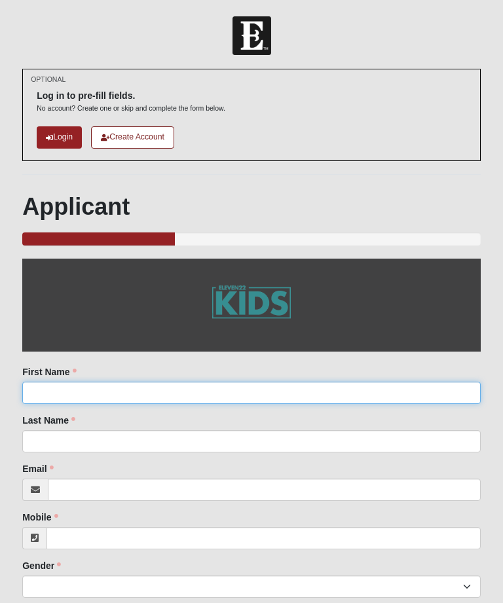
click at [92, 382] on input "First Name" at bounding box center [251, 393] width 458 height 22
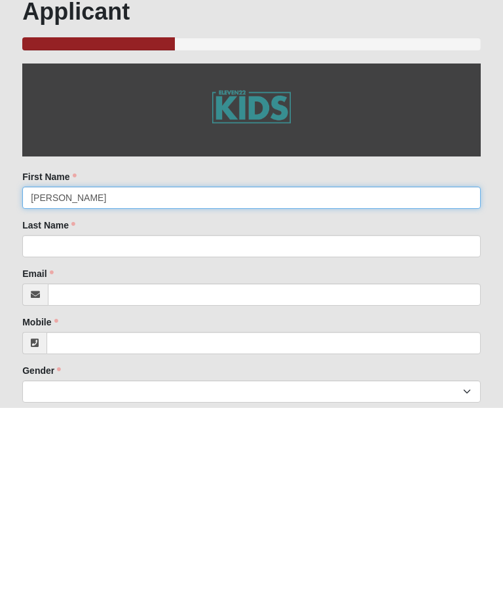
type input "[PERSON_NAME]"
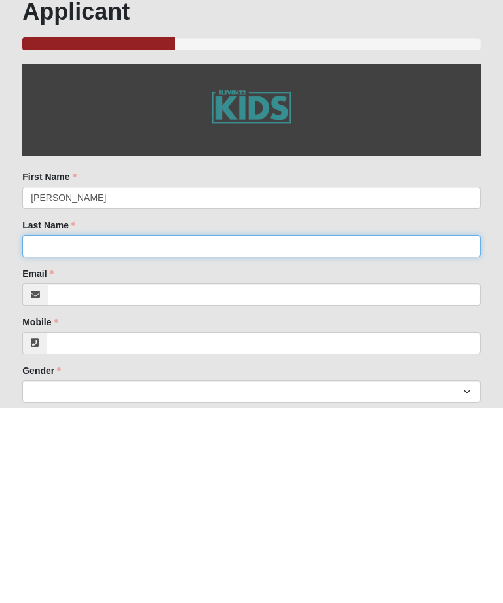
click at [36, 430] on input "Last Name" at bounding box center [251, 441] width 458 height 22
type input "[PERSON_NAME]"
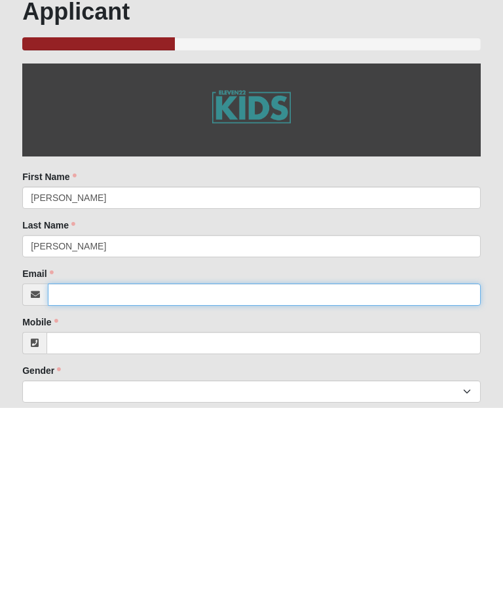
click at [77, 478] on input "Email" at bounding box center [264, 489] width 433 height 22
type input "[EMAIL_ADDRESS][DOMAIN_NAME]"
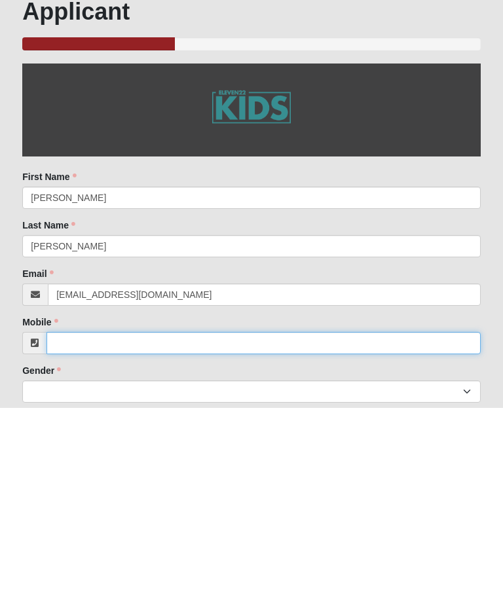
click at [76, 527] on input "Mobile" at bounding box center [263, 538] width 434 height 22
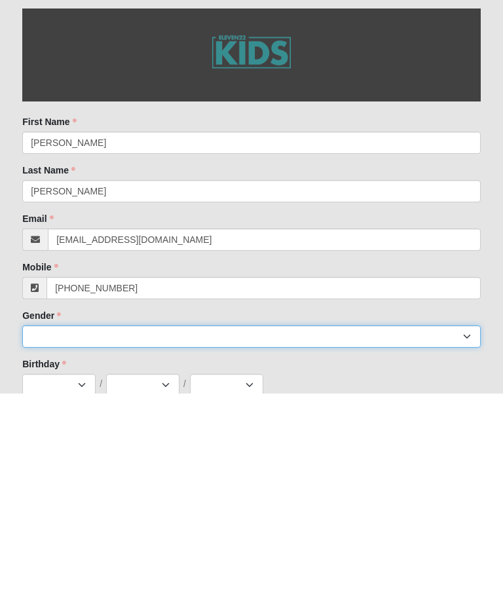
click at [84, 535] on select "[DEMOGRAPHIC_DATA] [DEMOGRAPHIC_DATA]" at bounding box center [251, 546] width 458 height 22
type input "[PHONE_NUMBER]"
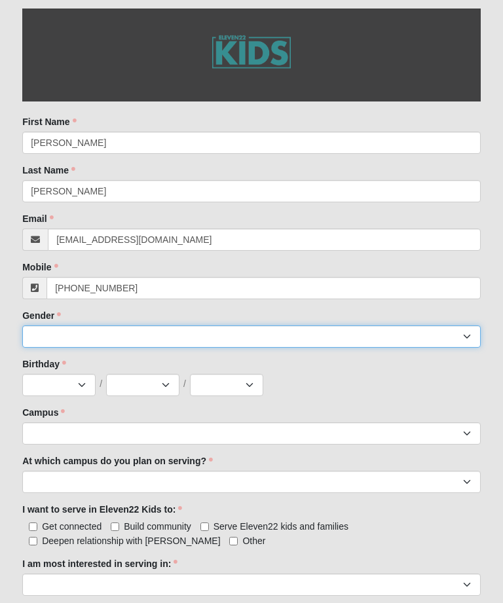
select select "2"
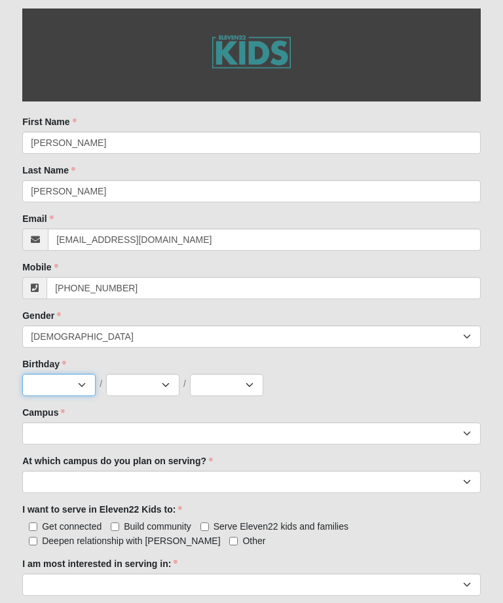
click at [65, 383] on select "Jan Feb Mar Apr May Jun [DATE] Aug Sep Oct Nov Dec" at bounding box center [58, 385] width 73 height 22
click at [71, 380] on select "Jan Feb Mar Apr May Jun [DATE] Aug Sep Oct Nov Dec" at bounding box center [58, 385] width 73 height 22
select select "7"
click at [147, 383] on select "1 2 3 4 5 6 7 8 9 10 11 12 13 14 15 16 17 18 19 20 21 22 23 24 25 26 27 28 29 3…" at bounding box center [142, 385] width 73 height 22
select select "10"
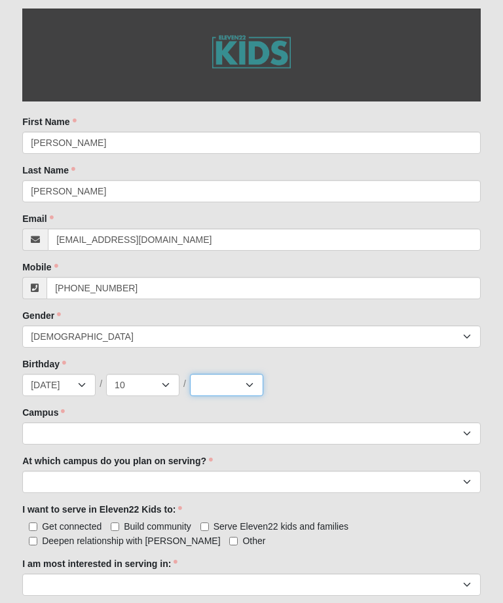
click at [228, 387] on select "2025 2024 2023 2022 2021 2020 2019 2018 2017 2016 2015 2014 2013 2012 2011 2010…" at bounding box center [226, 385] width 73 height 22
select select "2015"
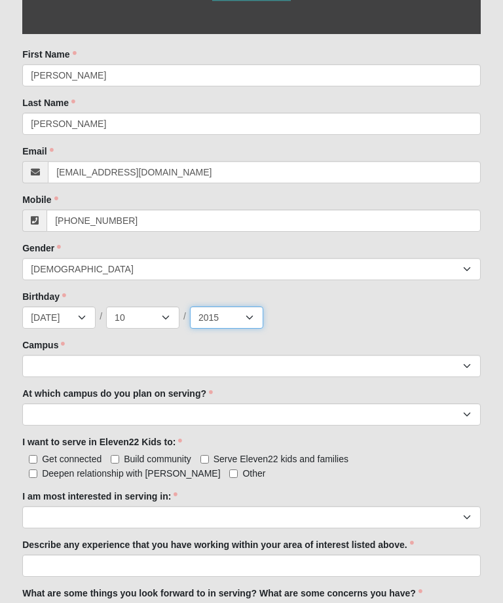
scroll to position [323, 0]
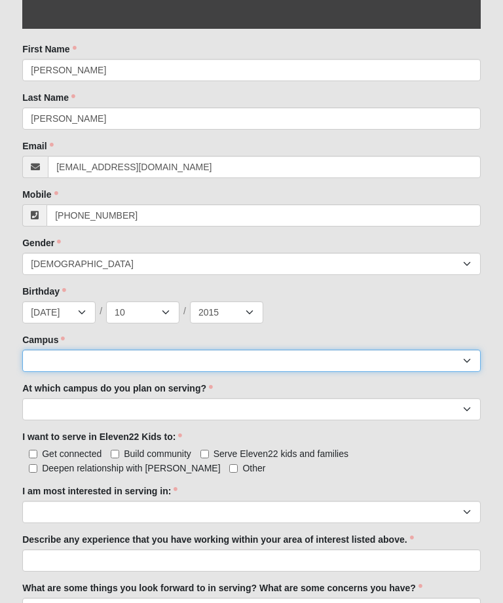
click at [177, 369] on select "Arlington Baymeadows Eleven22 Online [PERSON_NAME][GEOGRAPHIC_DATA] Jesup [GEOG…" at bounding box center [251, 361] width 458 height 22
click at [128, 355] on select "Arlington Baymeadows Eleven22 Online [PERSON_NAME][GEOGRAPHIC_DATA] Jesup [GEOG…" at bounding box center [251, 361] width 458 height 22
select select "16"
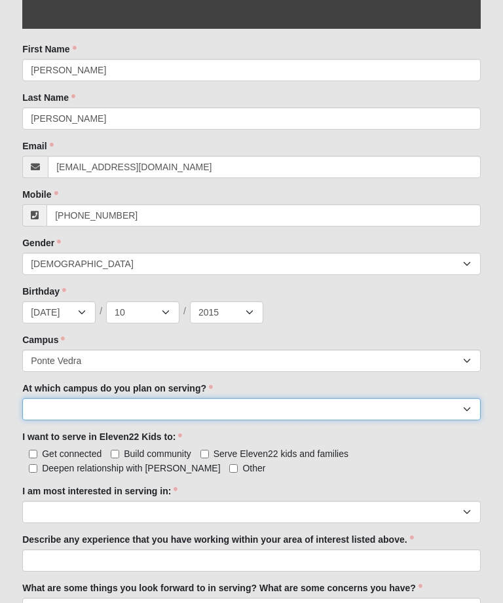
click at [132, 401] on select "[GEOGRAPHIC_DATA] [PERSON_NAME][GEOGRAPHIC_DATA] [GEOGRAPHIC_DATA] [GEOGRAPHIC_…" at bounding box center [251, 409] width 458 height 22
click at [207, 406] on select "[GEOGRAPHIC_DATA] [PERSON_NAME][GEOGRAPHIC_DATA] [GEOGRAPHIC_DATA] [GEOGRAPHIC_…" at bounding box center [251, 409] width 458 height 22
select select "Ponte Vedra"
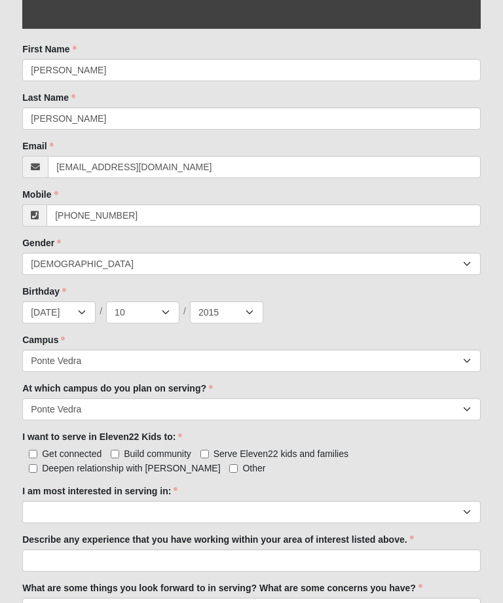
click at [33, 472] on input "Deepen relationship with [PERSON_NAME]" at bounding box center [33, 468] width 9 height 9
checkbox input "true"
click at [207, 455] on input "Serve Eleven22 kids and families" at bounding box center [204, 454] width 9 height 9
checkbox input "true"
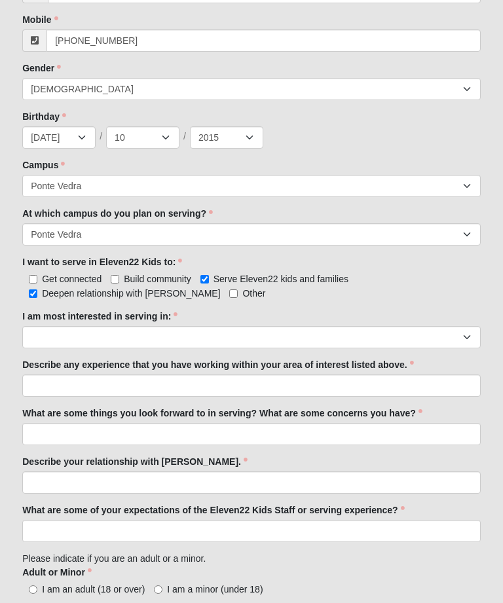
scroll to position [498, 0]
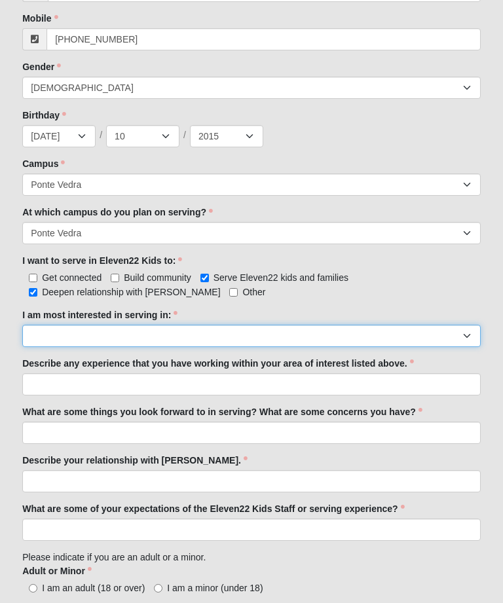
click at [463, 344] on select "Registration Tour Guide Preschool Disciple Group Leader Elementary Disciple Gro…" at bounding box center [251, 336] width 458 height 22
select select "Preschool Disciple Group Leader"
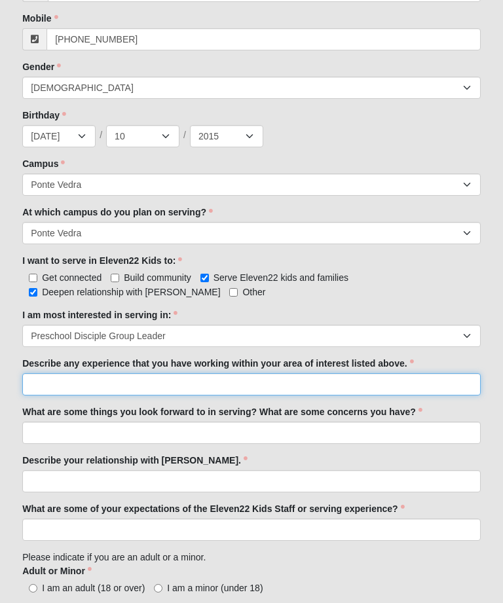
click at [448, 379] on input "Describe any experience that you have working within your area of interest list…" at bounding box center [251, 384] width 458 height 22
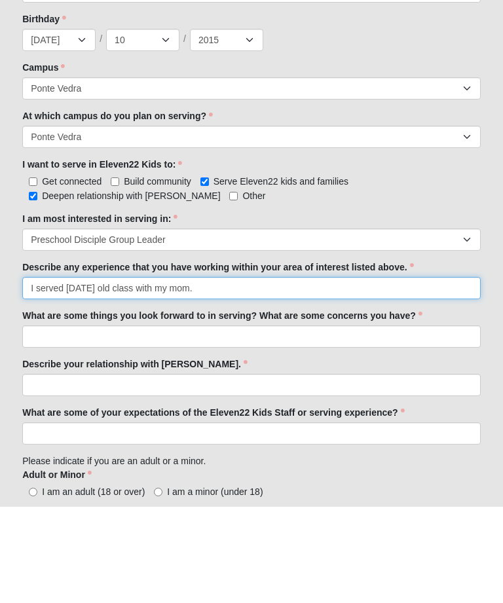
type input "I served [DATE] old class with my mom."
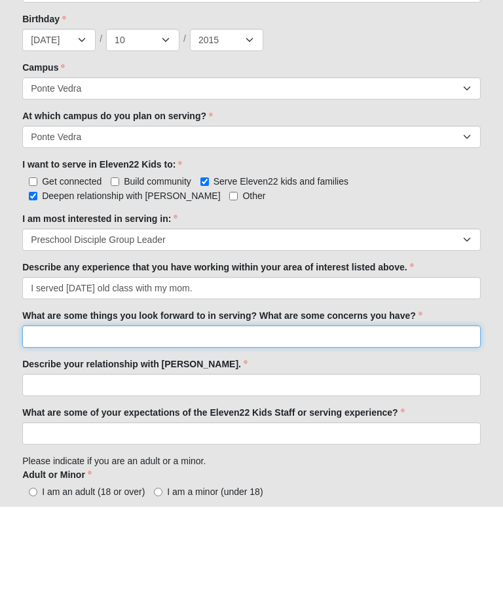
click at [386, 422] on input "What are some things you look forward to in serving? What are some concerns you…" at bounding box center [251, 433] width 458 height 22
type input "Teaching kids to believe in [DEMOGRAPHIC_DATA]"
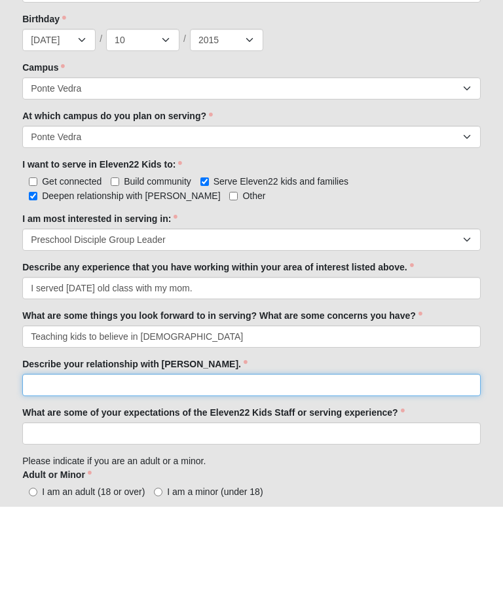
click at [151, 471] on input "Describe your relationship with [PERSON_NAME]." at bounding box center [251, 482] width 458 height 22
click at [43, 471] on input "My relationship with [PERSON_NAME]" at bounding box center [251, 482] width 458 height 22
click at [130, 471] on input "relationship with [PERSON_NAME]" at bounding box center [251, 482] width 458 height 22
type input "rel"
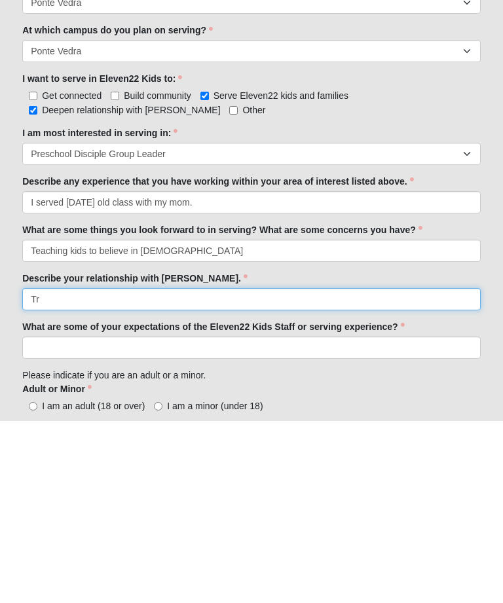
type input "T"
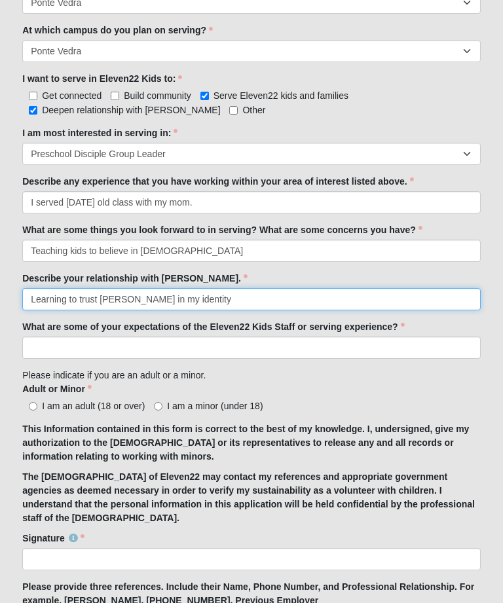
type input "Learning to trust [PERSON_NAME] in my identity"
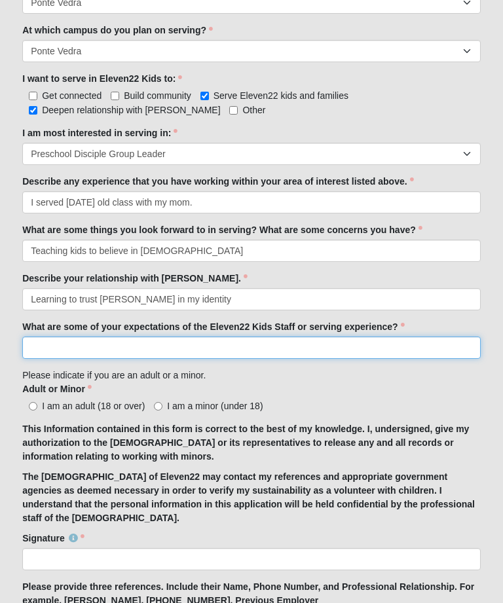
click at [163, 343] on input "What are some of your expectations of the Eleven22 Kids Staff or serving experi…" at bounding box center [251, 347] width 458 height 22
type input "T"
type input "Y"
type input "To help kids learn about [PERSON_NAME]"
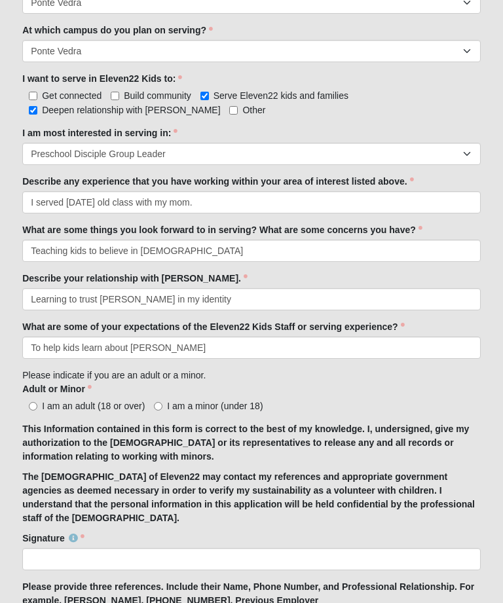
click at [162, 405] on input "I am a minor (under 18)" at bounding box center [158, 406] width 9 height 9
radio input "true"
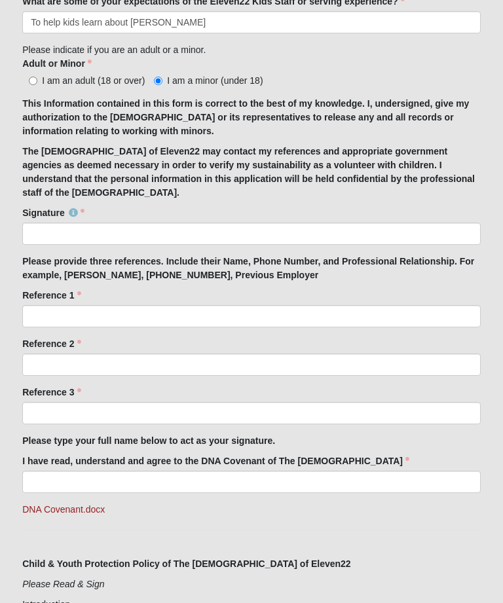
scroll to position [1016, 0]
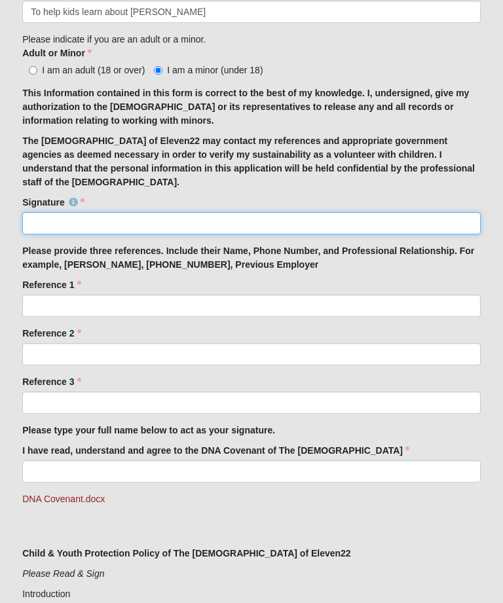
click at [287, 222] on input "Signature" at bounding box center [251, 223] width 458 height 22
type input "[PERSON_NAME]"
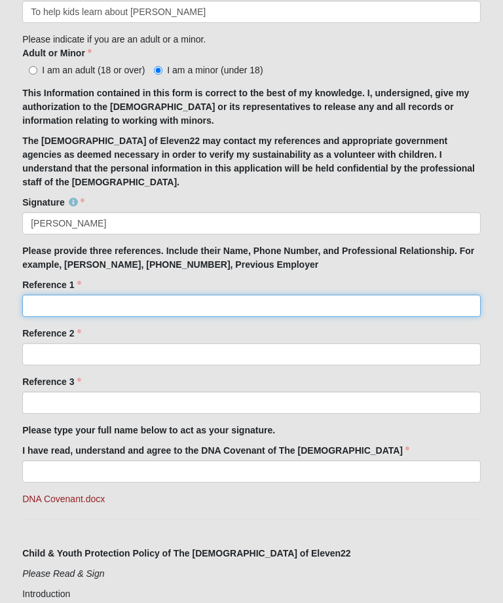
click at [72, 308] on input "Reference 1" at bounding box center [251, 306] width 458 height 22
type input "[PERSON_NAME] [PHONE_NUMBER]"
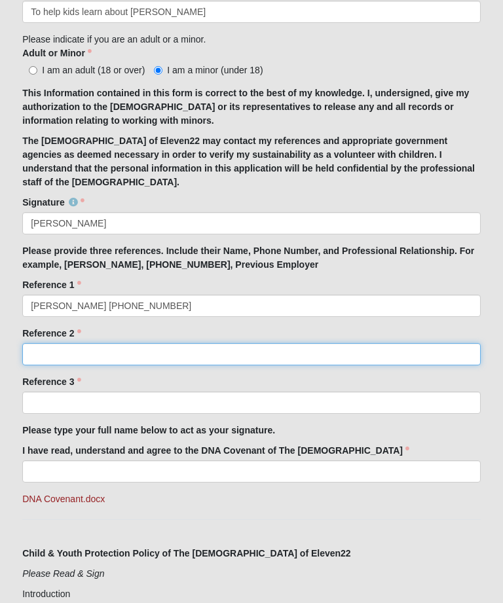
click at [67, 355] on input "Reference 2" at bounding box center [251, 354] width 458 height 22
type input "[PERSON_NAME] [PHONE_NUMBER]"
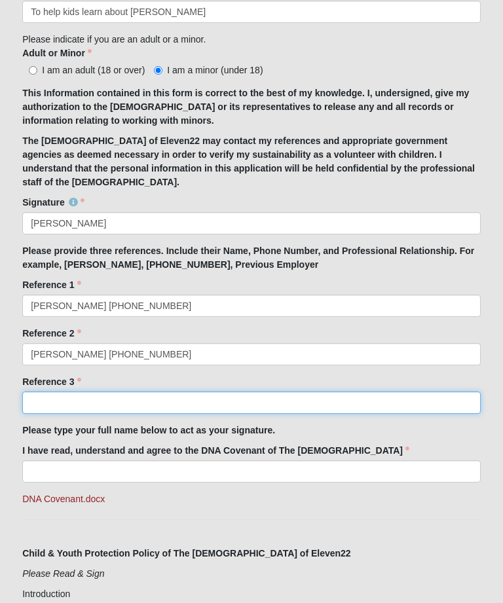
click at [44, 413] on input "Reference 3" at bounding box center [251, 402] width 458 height 22
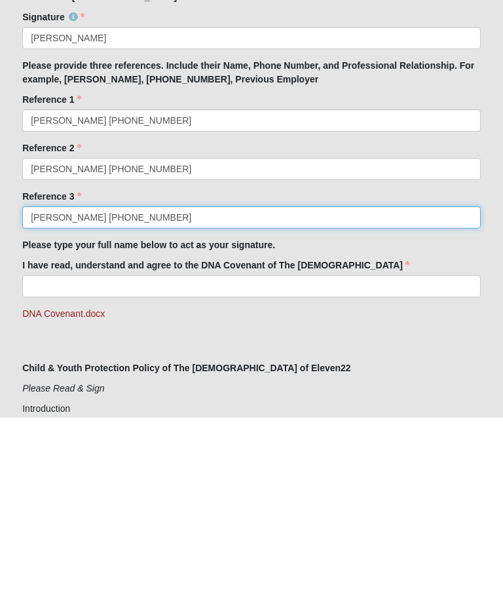
type input "[PERSON_NAME] [PHONE_NUMBER]"
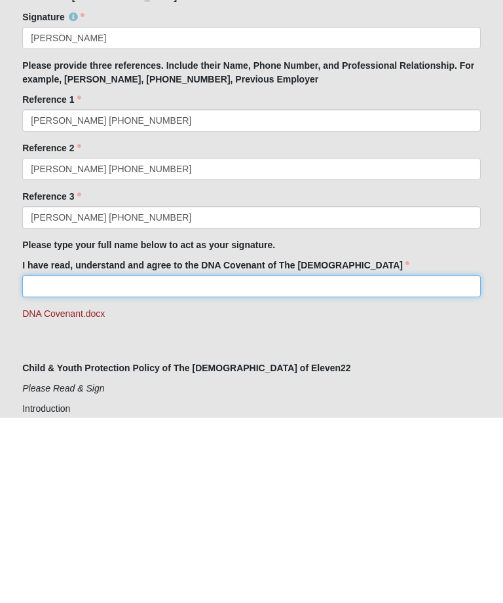
click at [126, 460] on input "I have read, understand and agree to the DNA Covenant of The [DEMOGRAPHIC_DATA]" at bounding box center [251, 471] width 458 height 22
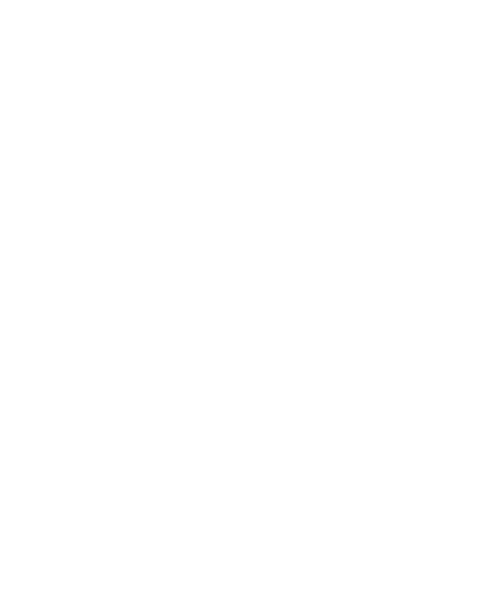
scroll to position [4902, 0]
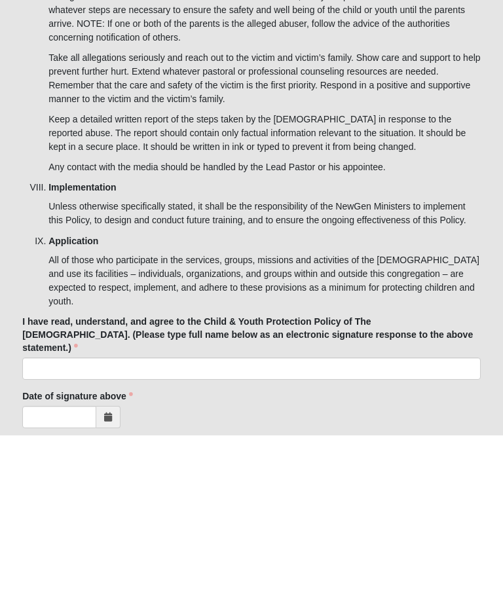
type input "[PERSON_NAME]"
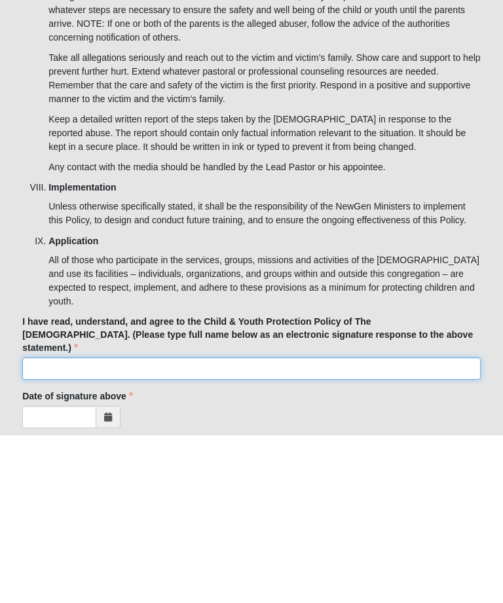
click at [398, 525] on input "I have read, understand, and agree to the Child & Youth Protection Policy of Th…" at bounding box center [251, 536] width 458 height 22
type input "[PERSON_NAME]"
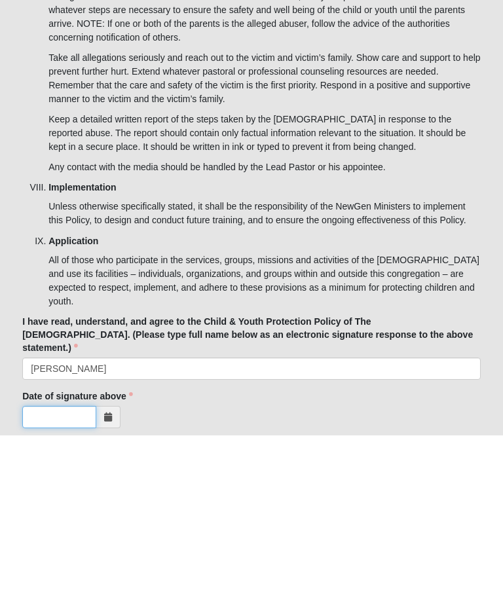
click at [44, 573] on input "Date of signature above" at bounding box center [59, 584] width 74 height 22
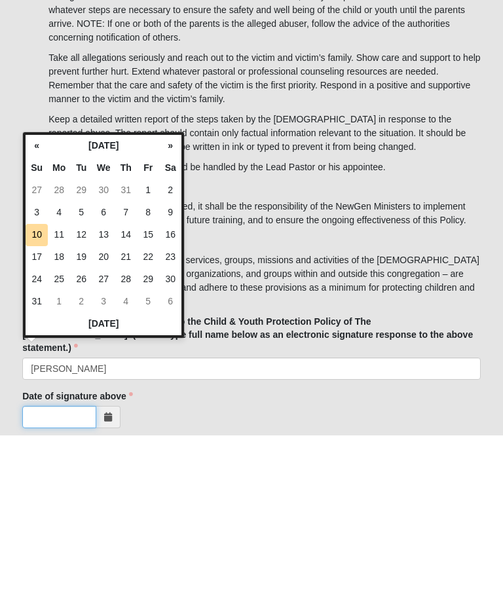
click at [59, 573] on input "Date of signature above" at bounding box center [59, 584] width 74 height 22
click at [43, 391] on td "10" at bounding box center [37, 402] width 22 height 22
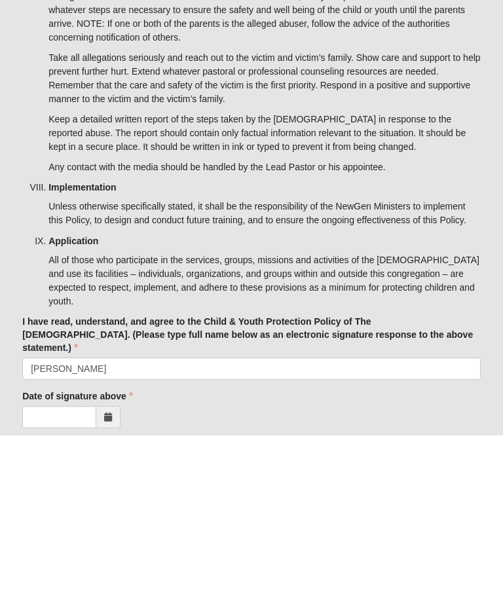
type input "[DATE]"
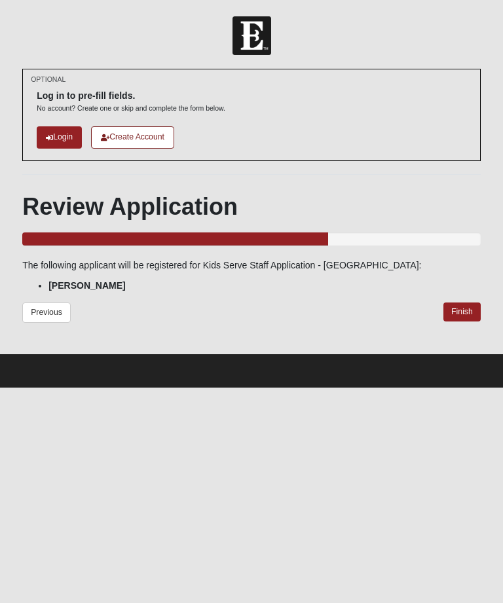
click at [461, 317] on link "Finish" at bounding box center [461, 311] width 37 height 19
